Goal: Navigation & Orientation: Find specific page/section

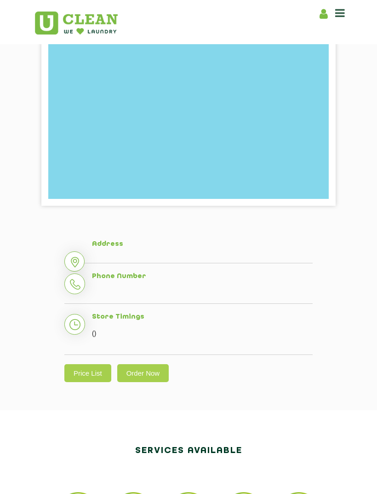
scroll to position [204, 0]
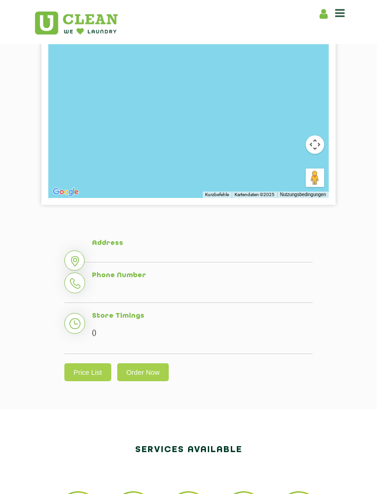
click at [86, 375] on link "Price List" at bounding box center [87, 372] width 47 height 18
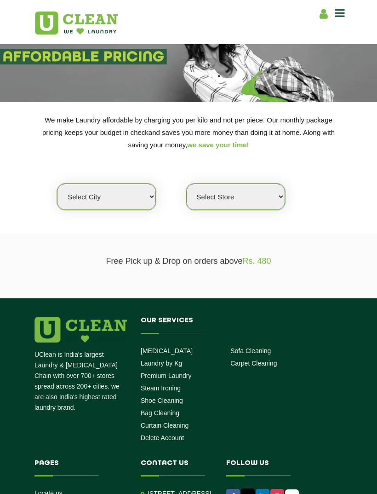
scroll to position [40, 0]
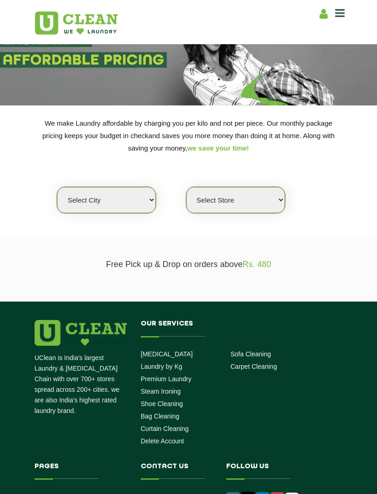
click at [80, 191] on select "Select city [GEOGRAPHIC_DATA] [GEOGRAPHIC_DATA] [GEOGRAPHIC_DATA] [GEOGRAPHIC_D…" at bounding box center [106, 200] width 99 height 26
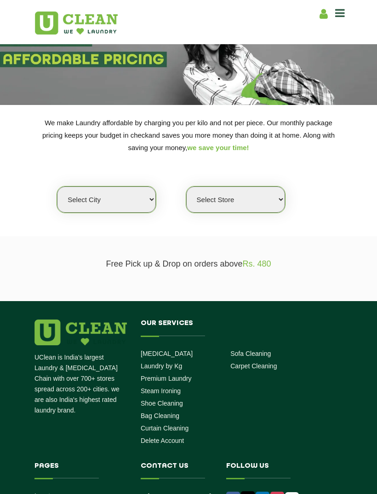
click at [113, 183] on div "We make Laundry affordable by charging you per kilo and not per piece. Our mont…" at bounding box center [189, 164] width 322 height 97
click at [135, 193] on select "Select city [GEOGRAPHIC_DATA] [GEOGRAPHIC_DATA] [GEOGRAPHIC_DATA] [GEOGRAPHIC_D…" at bounding box center [106, 199] width 99 height 26
select select "149"
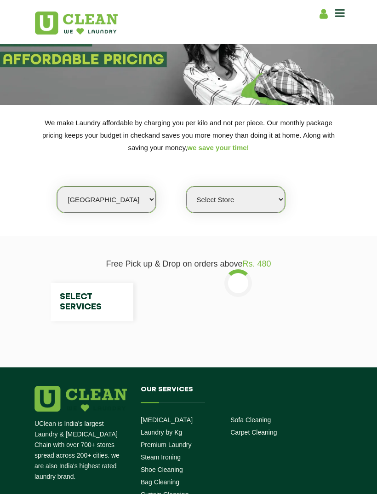
select select "0"
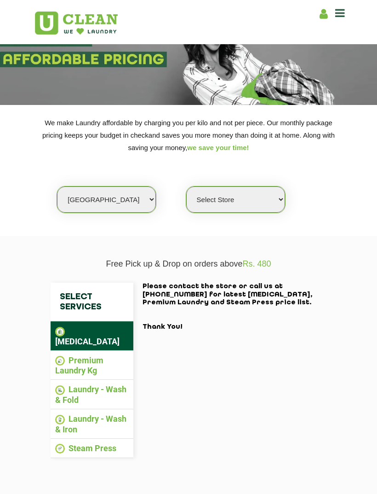
click at [77, 190] on select "Select city Aalo Agartala Agra Ahmedabad Akola Aligarh Alwar - UClean Select Am…" at bounding box center [106, 199] width 99 height 26
select select "16"
click at [274, 192] on select "Select Store UClean Select Bandra" at bounding box center [235, 199] width 99 height 26
select select "0"
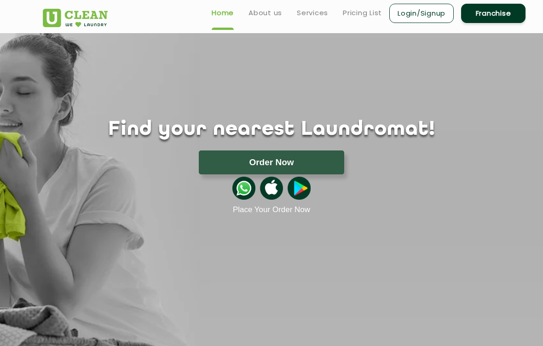
click at [361, 16] on link "Pricing List" at bounding box center [362, 12] width 39 height 11
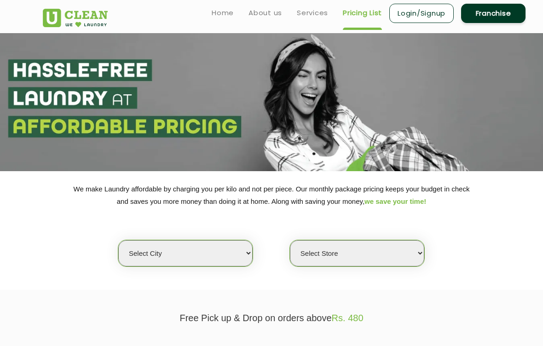
click at [223, 243] on select "Select city Aalo Agartala Agra Ahmedabad Akola Aligarh Alwar - UClean Select Am…" at bounding box center [185, 253] width 134 height 26
select select "16"
select select "0"
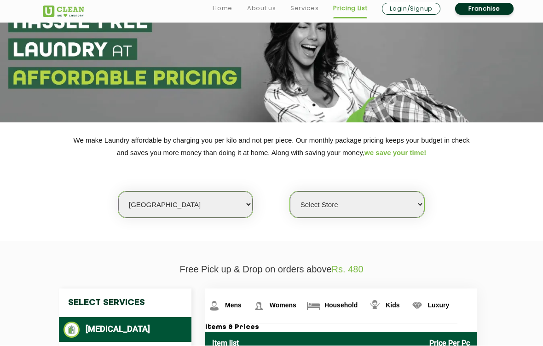
click at [392, 203] on select "Select Store UClean Deonar UClean LBS Marg UClean Chembur UClean Worli UClean K…" at bounding box center [357, 205] width 134 height 26
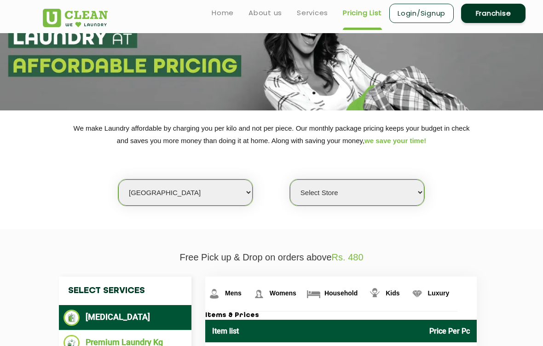
scroll to position [62, 0]
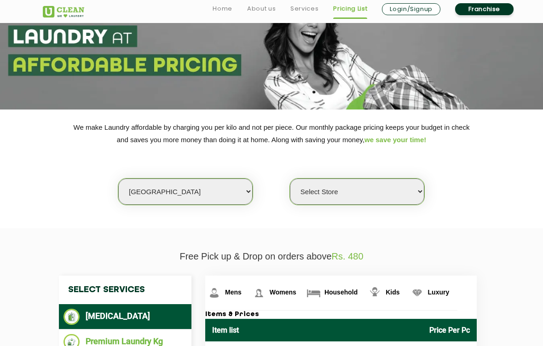
click at [423, 319] on h3 "Items & Prices" at bounding box center [340, 314] width 271 height 8
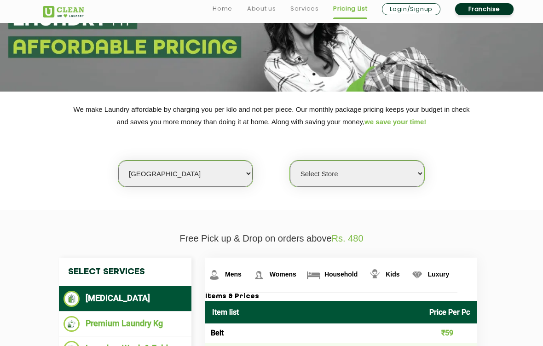
scroll to position [187, 0]
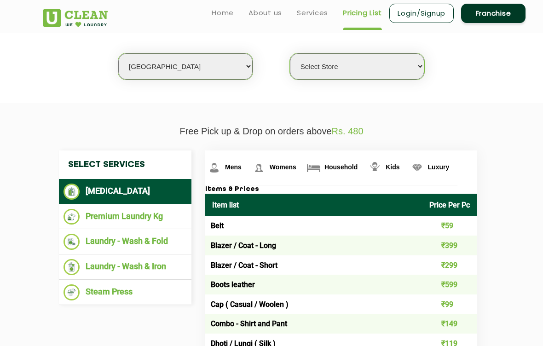
click at [144, 287] on li "Steam Press" at bounding box center [124, 292] width 123 height 16
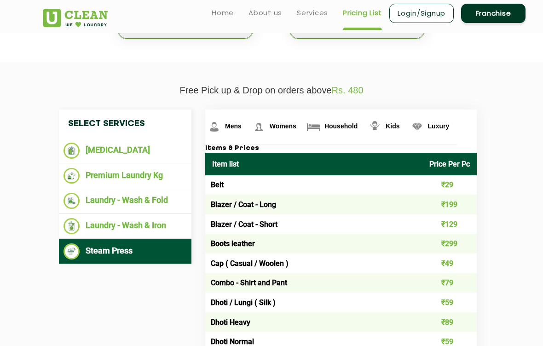
scroll to position [229, 0]
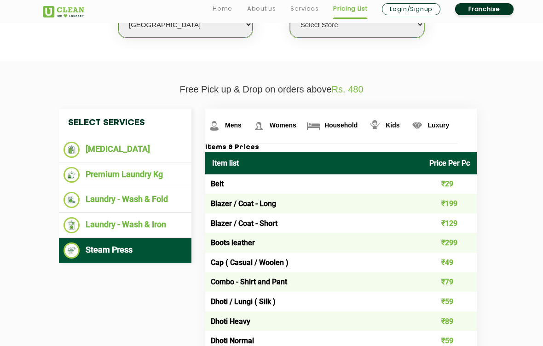
click at [78, 150] on img at bounding box center [71, 150] width 16 height 16
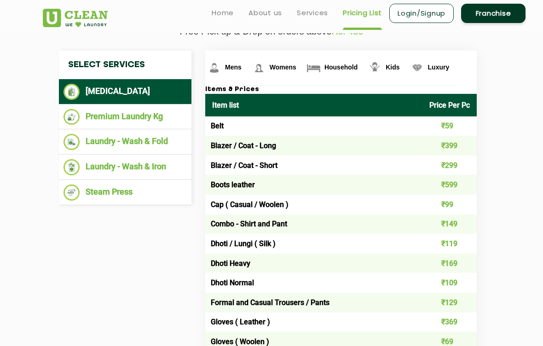
scroll to position [277, 0]
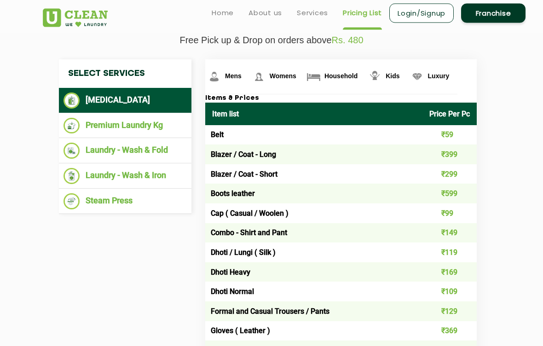
click at [85, 201] on li "Steam Press" at bounding box center [124, 202] width 123 height 16
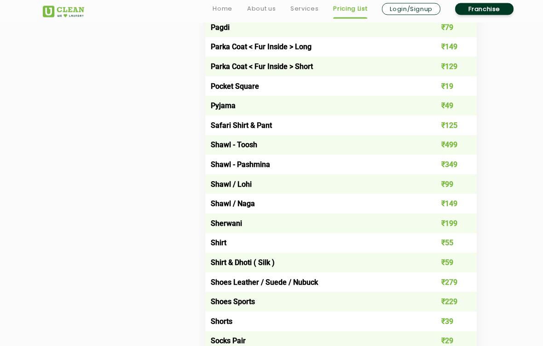
click at [202, 255] on div "Mens Womens Household Kids Luxury Items & Prices Item list Price Per Pc Belt ₹2…" at bounding box center [344, 77] width 293 height 1464
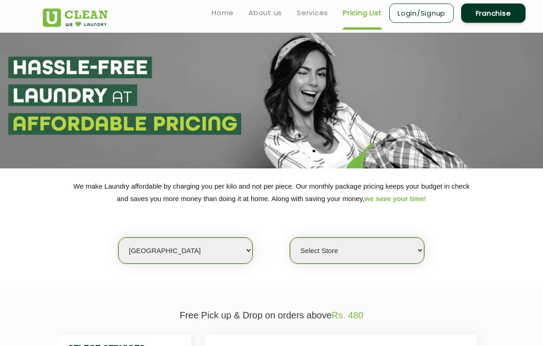
scroll to position [0, 0]
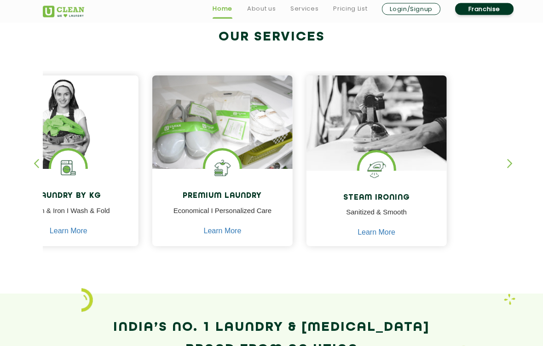
scroll to position [353, 0]
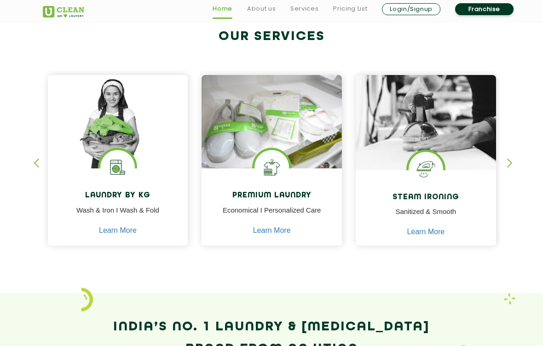
click at [431, 230] on link "Learn More" at bounding box center [426, 232] width 38 height 8
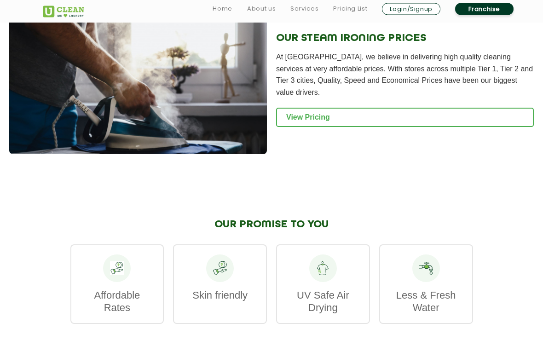
scroll to position [1260, 0]
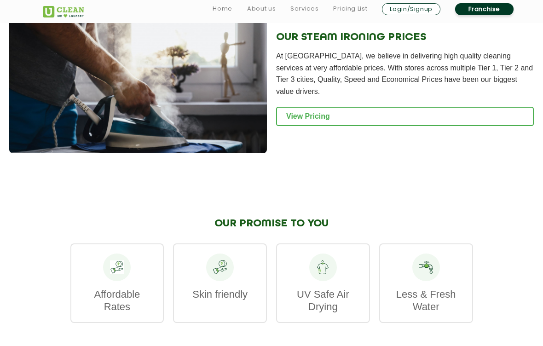
click at [503, 116] on link "View Pricing" at bounding box center [405, 116] width 258 height 19
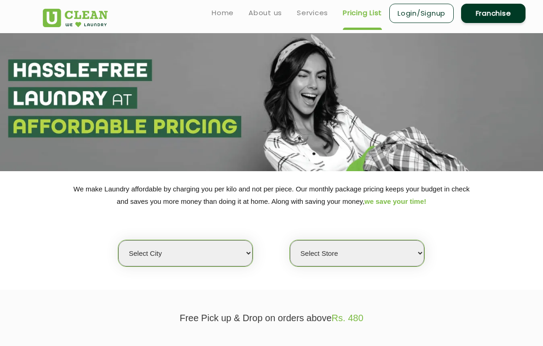
select select "16"
click at [392, 245] on select "Select Store" at bounding box center [357, 253] width 134 height 26
select select "473"
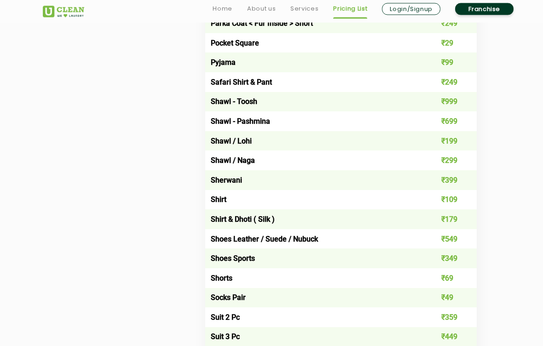
scroll to position [1036, 0]
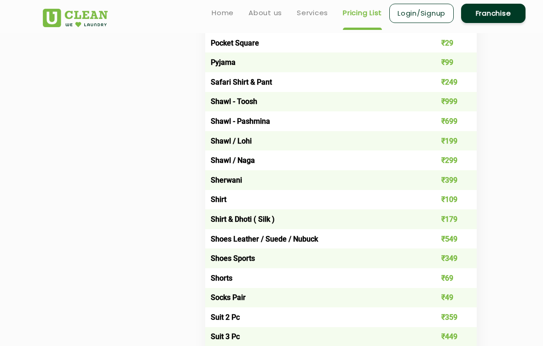
click at [299, 2] on header "Home About us Services Pricing List Login/Signup Franchise" at bounding box center [271, 16] width 543 height 33
click at [310, 12] on link "Services" at bounding box center [312, 12] width 31 height 11
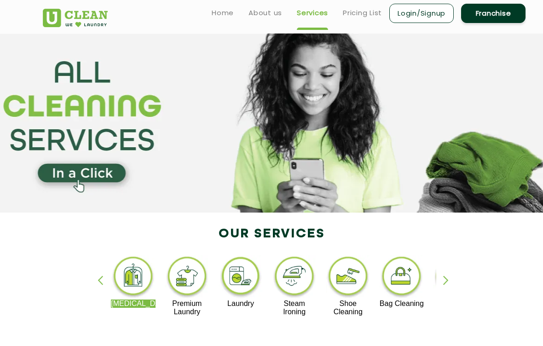
click at [347, 288] on img at bounding box center [348, 277] width 45 height 45
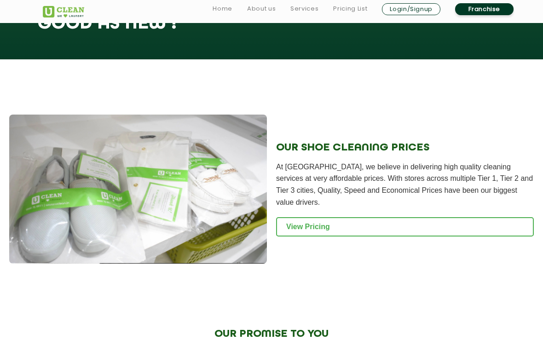
scroll to position [896, 0]
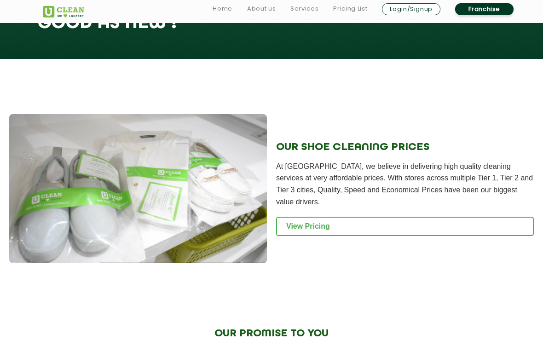
click at [321, 235] on link "View Pricing" at bounding box center [405, 226] width 258 height 19
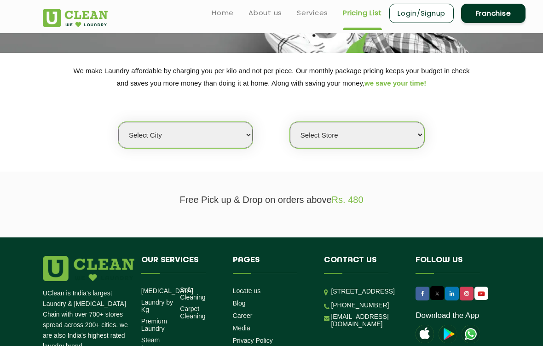
scroll to position [117, 0]
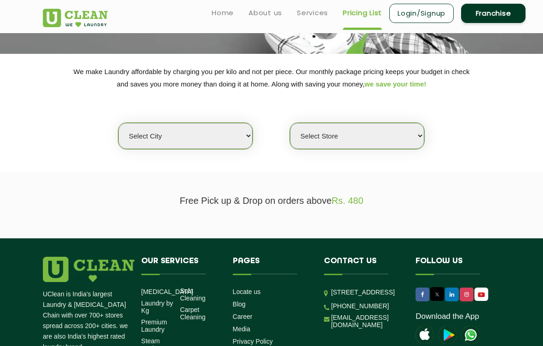
click at [348, 202] on p "Free Pick up & Drop on orders above Rs. 480" at bounding box center [271, 200] width 457 height 11
click at [354, 201] on span "Rs. 480" at bounding box center [348, 200] width 32 height 10
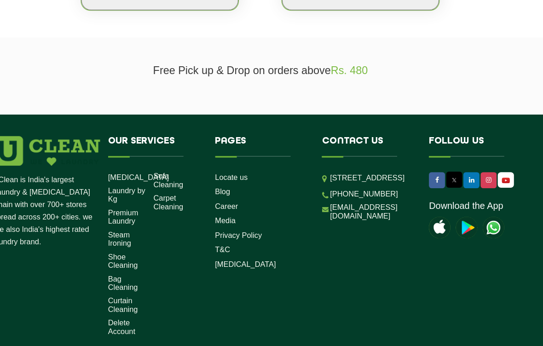
scroll to position [232, 0]
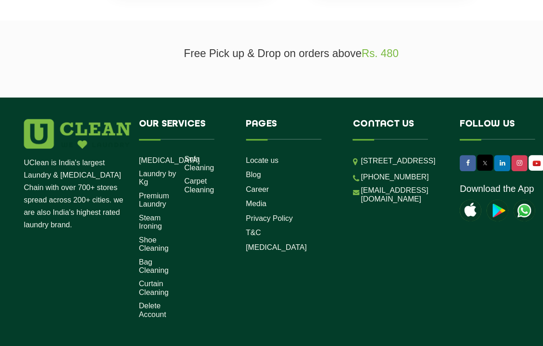
click at [141, 241] on link "Shoe Cleaning" at bounding box center [157, 248] width 32 height 15
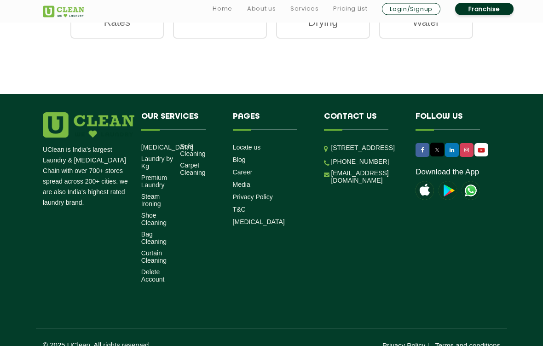
scroll to position [1310, 0]
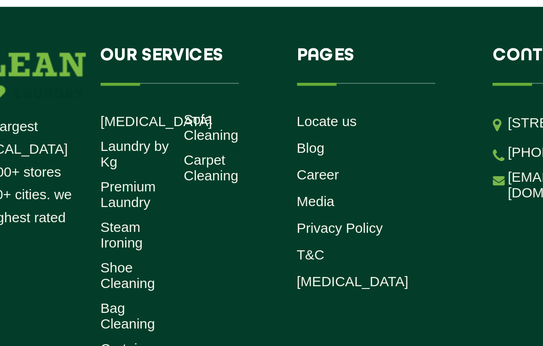
click at [233, 130] on link "Locate us" at bounding box center [247, 133] width 28 height 7
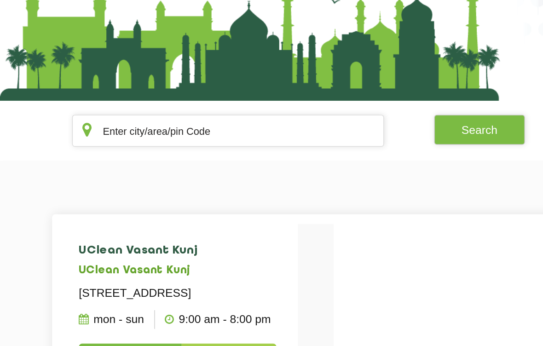
scroll to position [2, 0]
click at [89, 178] on input "text" at bounding box center [157, 189] width 215 height 22
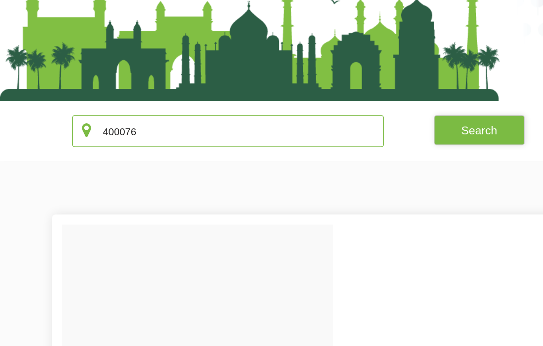
type input "400076"
click at [313, 179] on button "Search" at bounding box center [330, 189] width 63 height 21
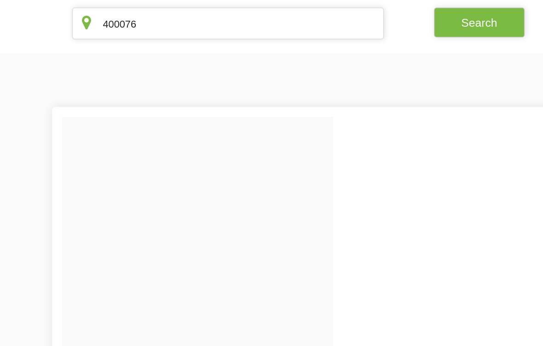
scroll to position [85, 0]
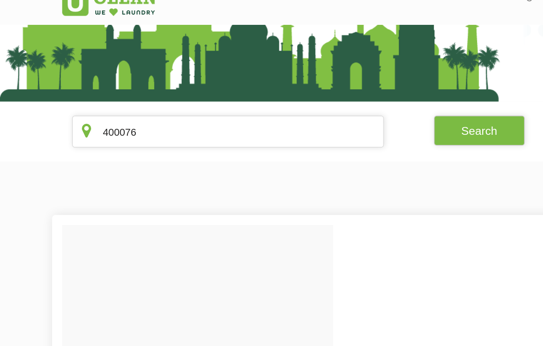
click at [319, 96] on button "Search" at bounding box center [330, 106] width 63 height 21
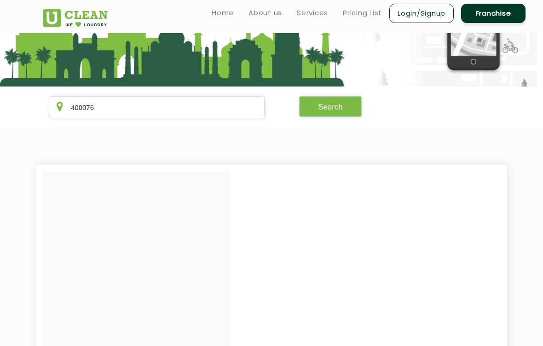
scroll to position [84, 0]
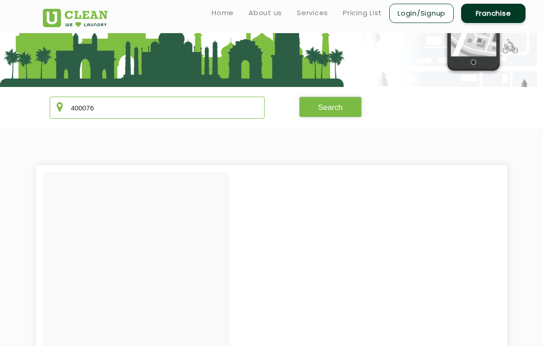
click at [106, 110] on input "400076" at bounding box center [157, 108] width 215 height 22
click at [325, 109] on button "Search" at bounding box center [330, 107] width 63 height 21
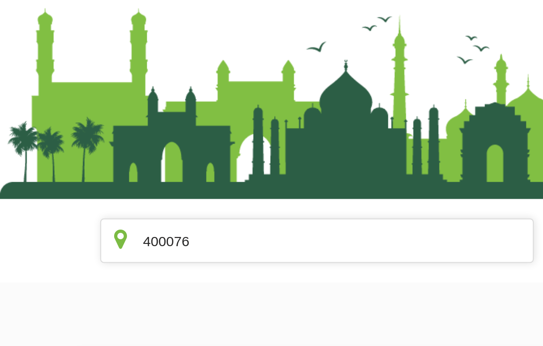
scroll to position [0, 0]
